Goal: Information Seeking & Learning: Learn about a topic

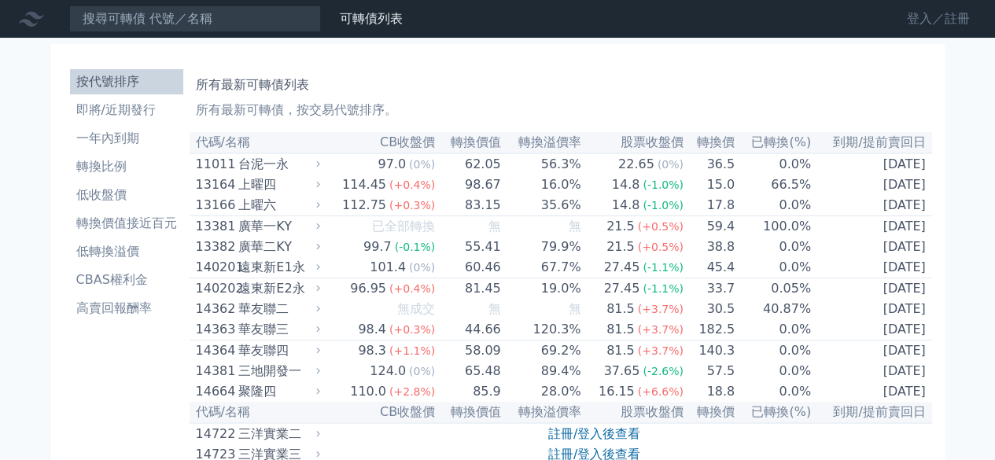
click at [912, 29] on link "登入／註冊" at bounding box center [938, 18] width 88 height 25
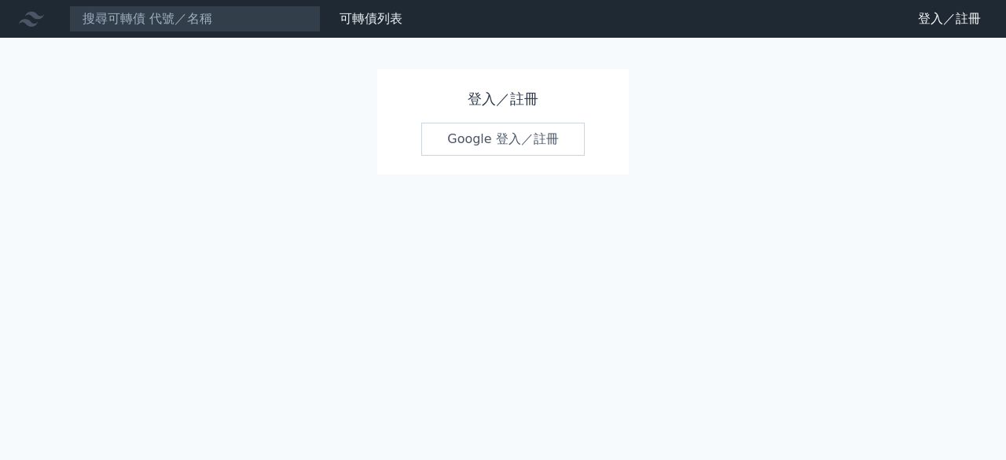
click at [473, 145] on link "Google 登入／註冊" at bounding box center [503, 139] width 164 height 33
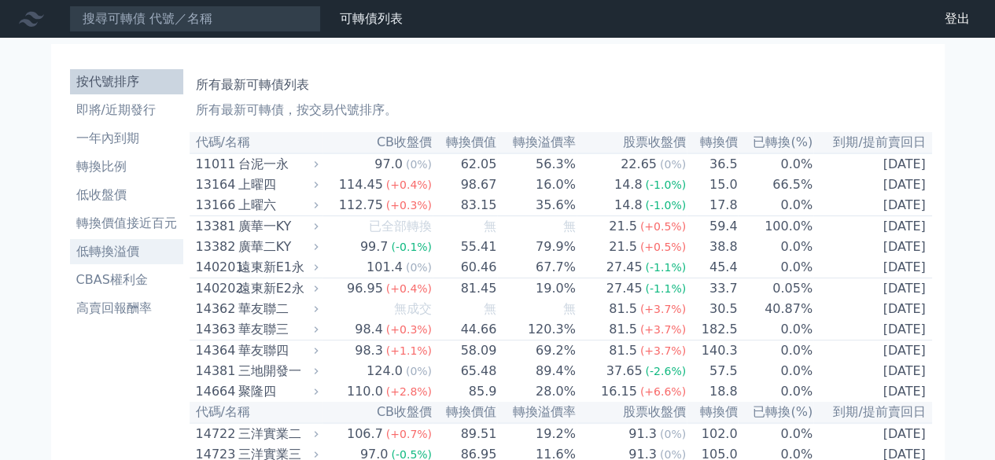
click at [139, 246] on li "低轉換溢價" at bounding box center [126, 251] width 113 height 19
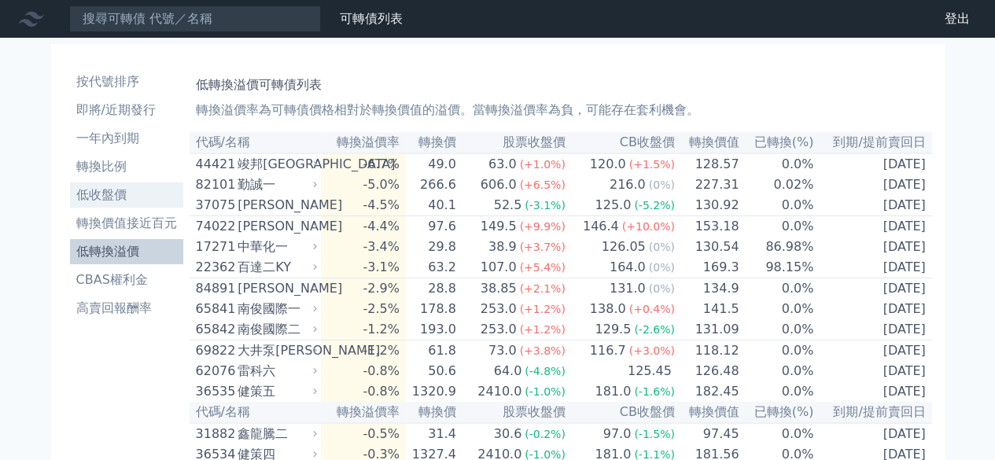
click at [138, 200] on li "低收盤價" at bounding box center [126, 195] width 113 height 19
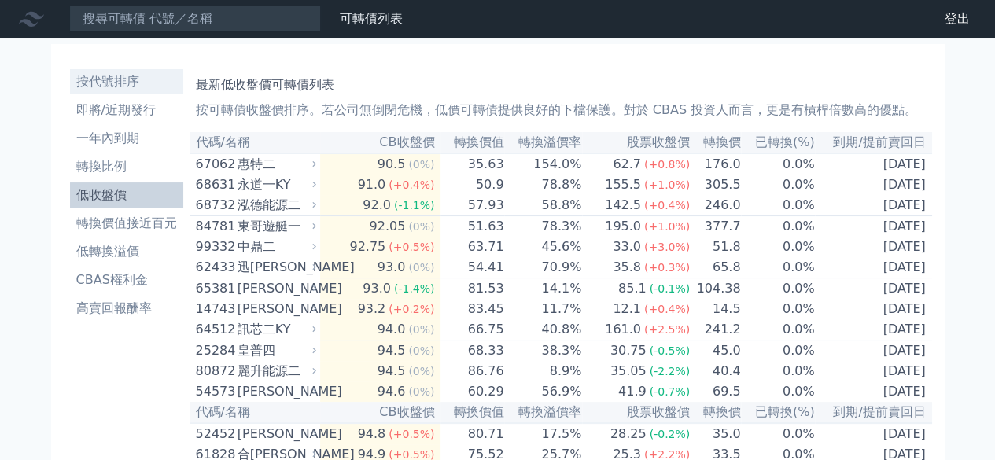
click at [124, 83] on li "按代號排序" at bounding box center [126, 81] width 113 height 19
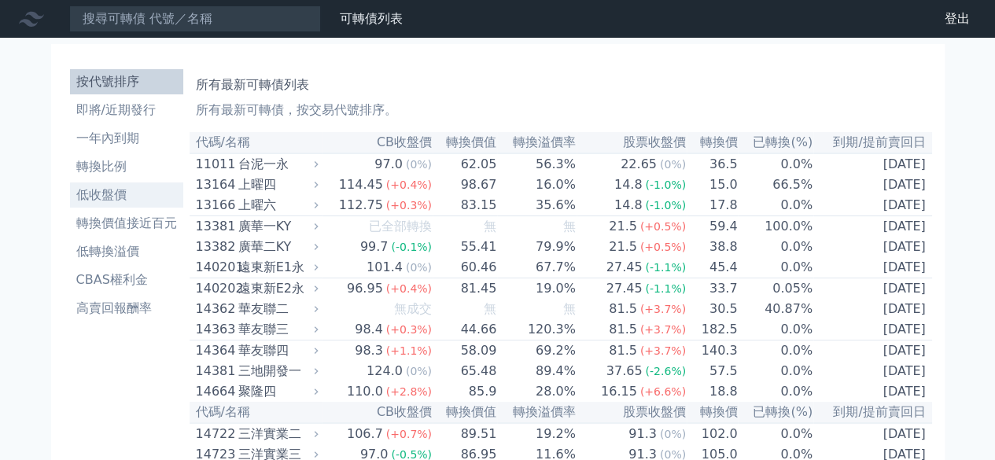
click at [140, 189] on li "低收盤價" at bounding box center [126, 195] width 113 height 19
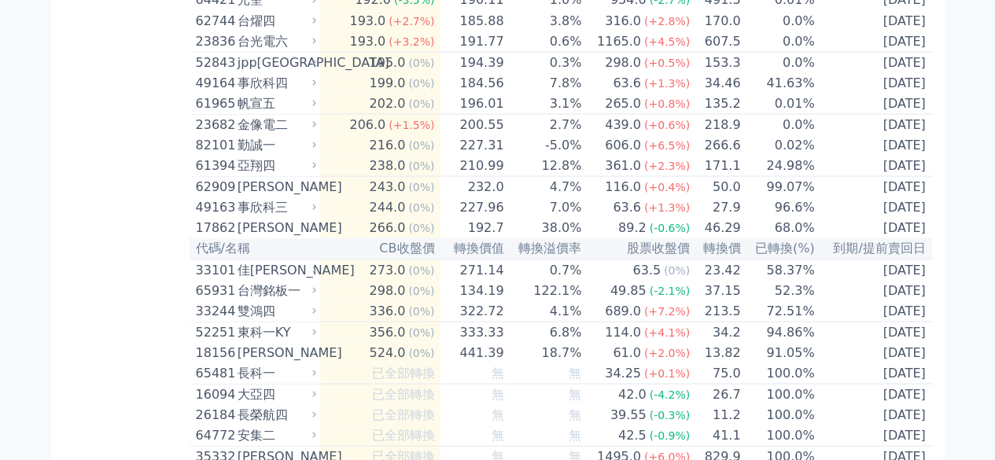
scroll to position [7391, 0]
